Goal: Transaction & Acquisition: Register for event/course

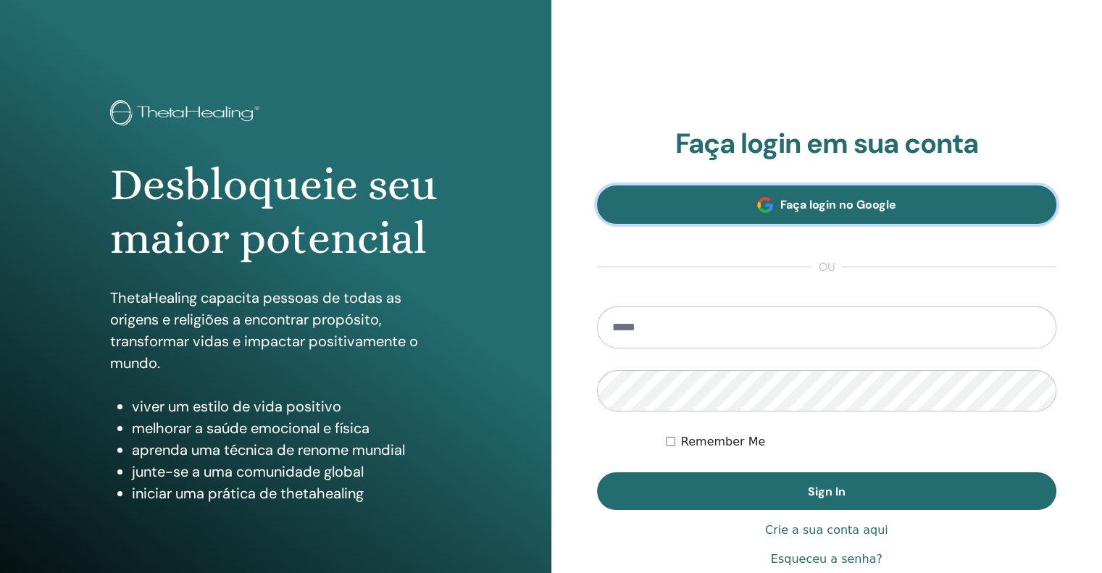
click at [834, 207] on span "Faça login no Google" at bounding box center [838, 204] width 116 height 15
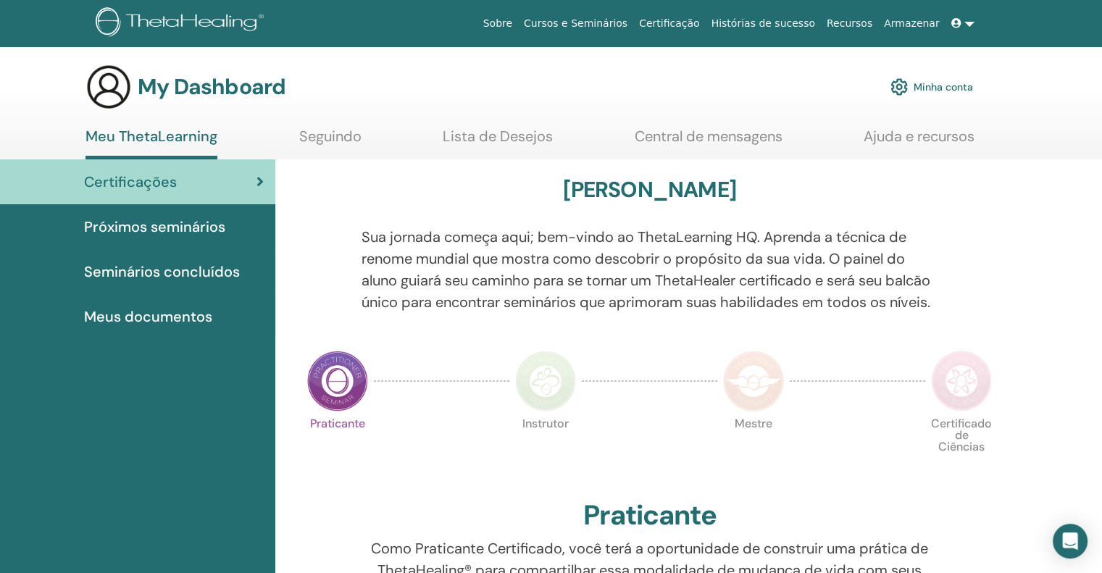
click at [116, 223] on span "Próximos seminários" at bounding box center [154, 227] width 141 height 22
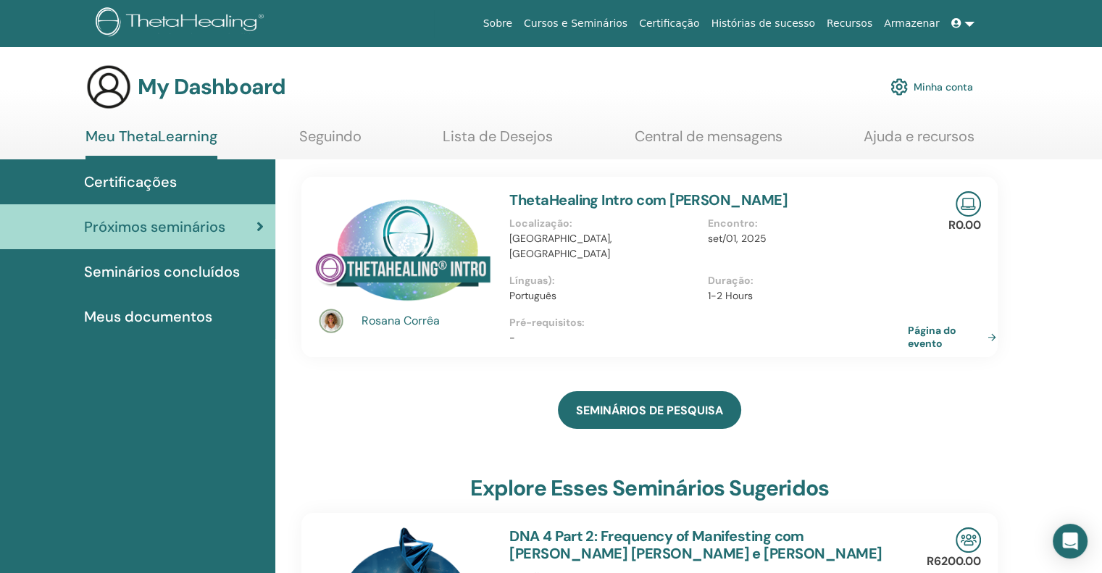
click at [934, 325] on link "Página do evento" at bounding box center [954, 337] width 94 height 26
click at [937, 326] on link "Página do evento" at bounding box center [954, 337] width 94 height 26
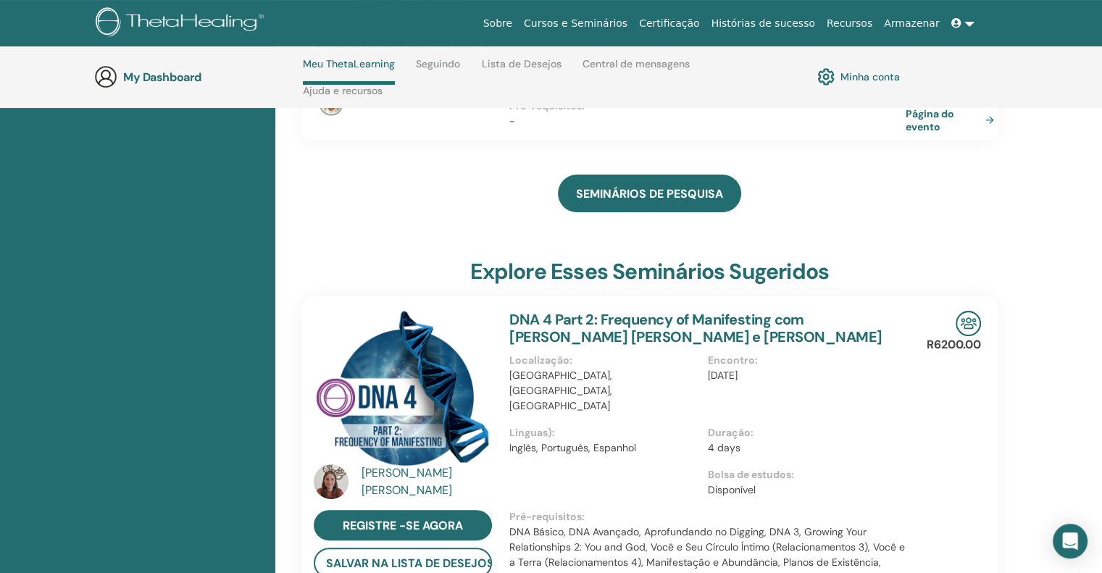
scroll to position [278, 0]
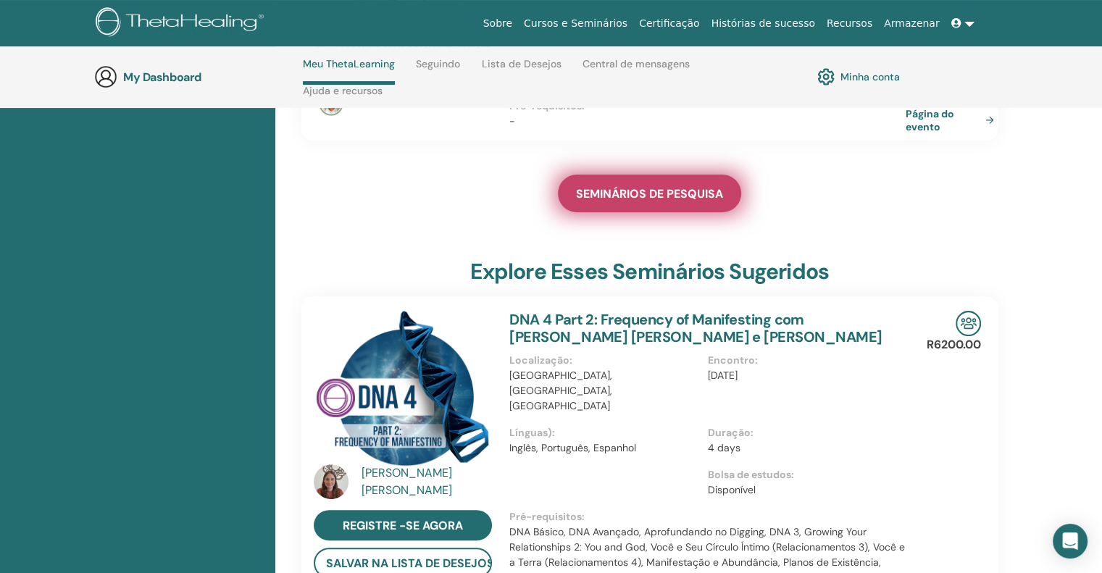
click at [675, 178] on link "SEMINÁRIOS DE PESQUISA" at bounding box center [649, 194] width 183 height 38
